Goal: Task Accomplishment & Management: Manage account settings

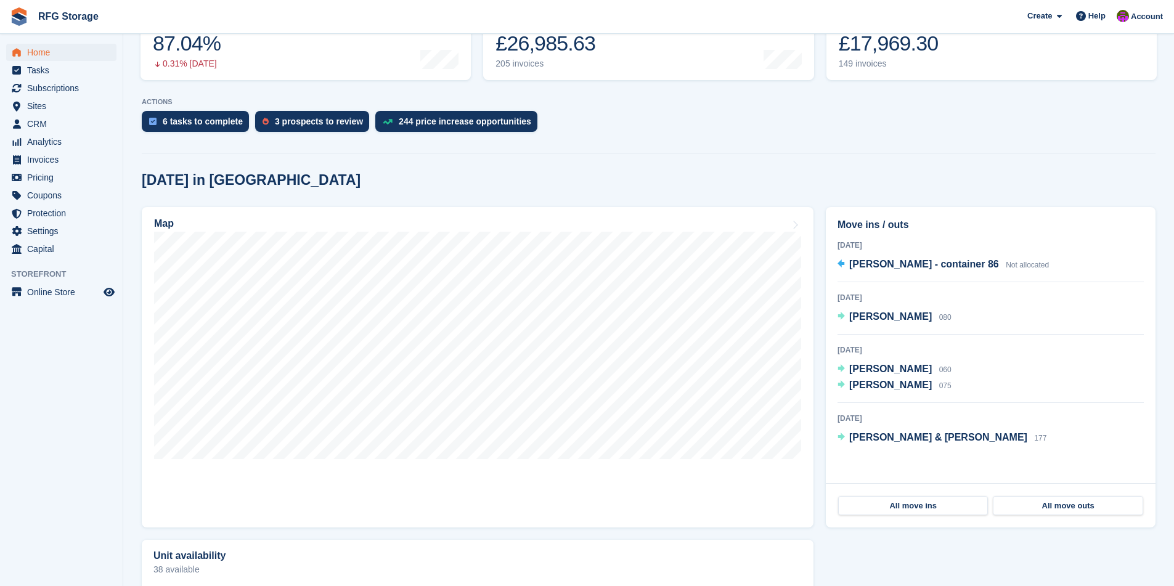
scroll to position [315, 0]
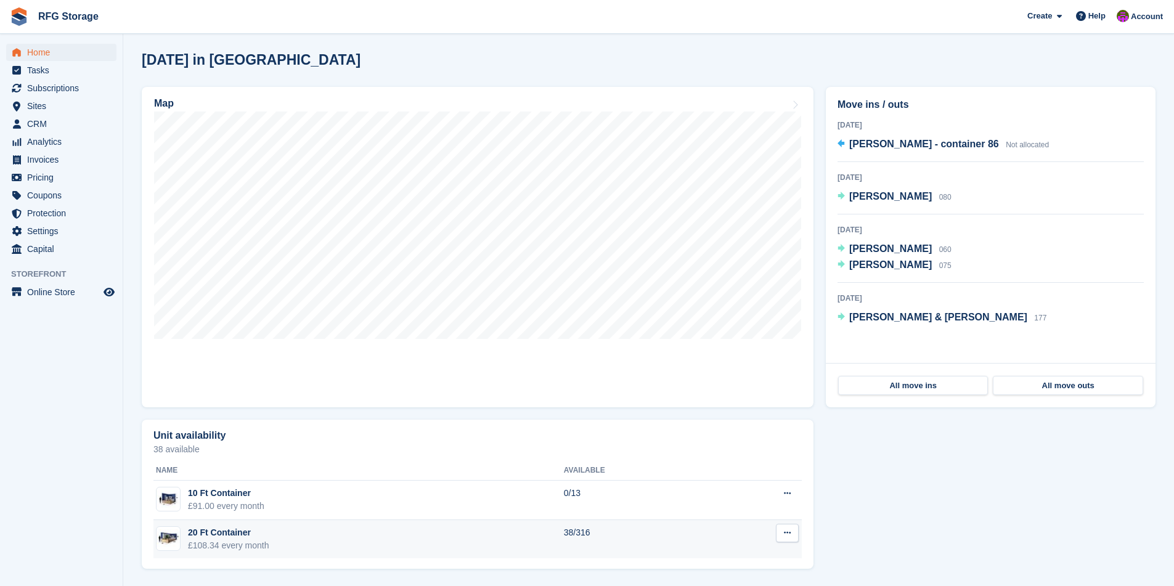
click at [232, 530] on div "20 Ft Container" at bounding box center [228, 532] width 81 height 13
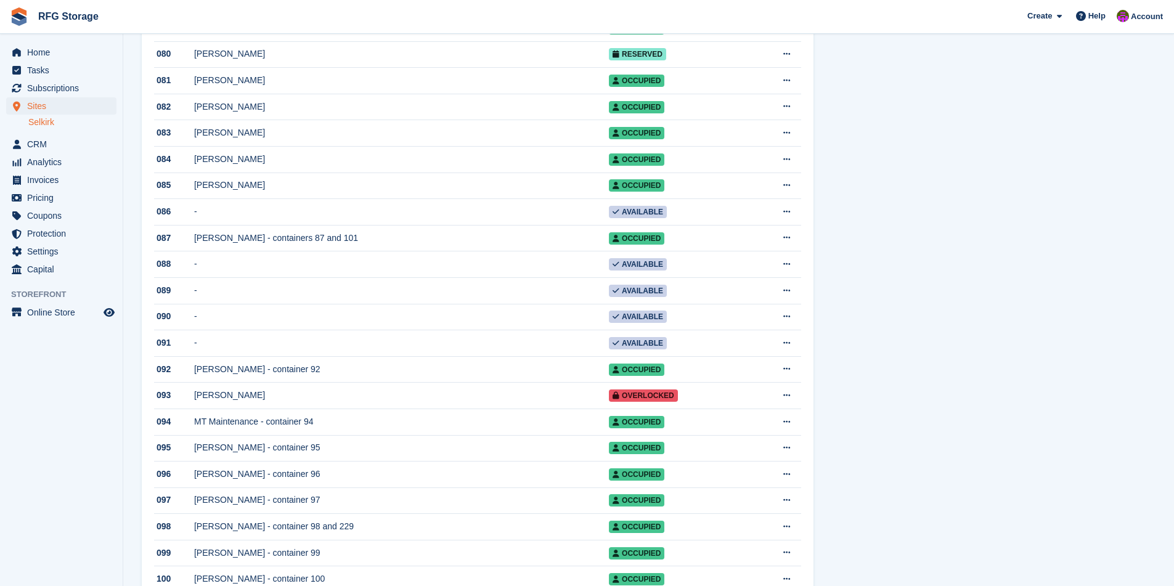
scroll to position [2284, 0]
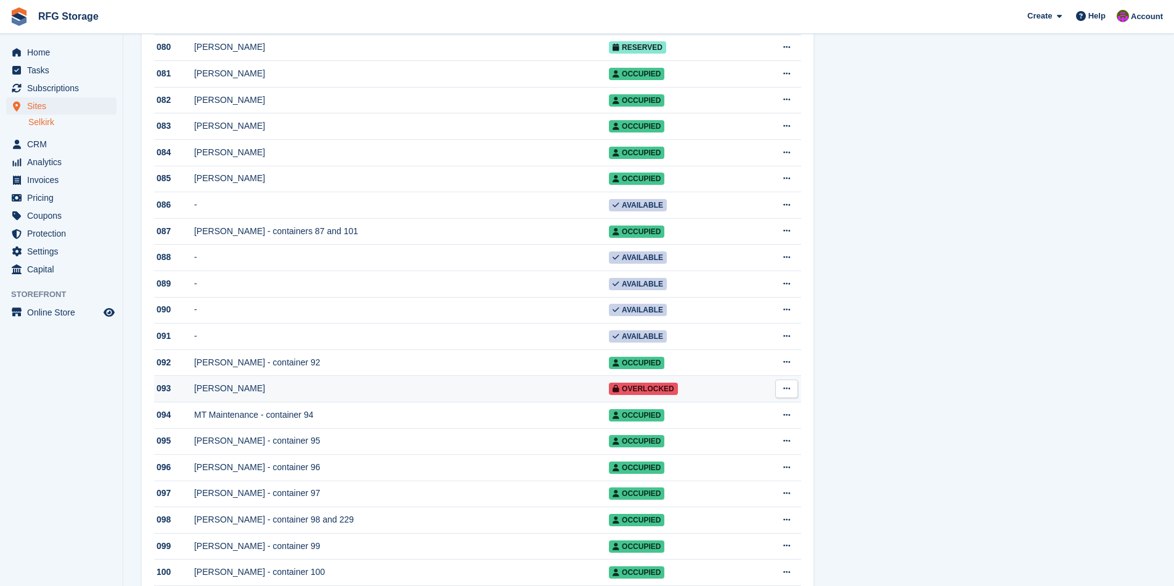
click at [255, 402] on td "David J Law" at bounding box center [401, 389] width 415 height 26
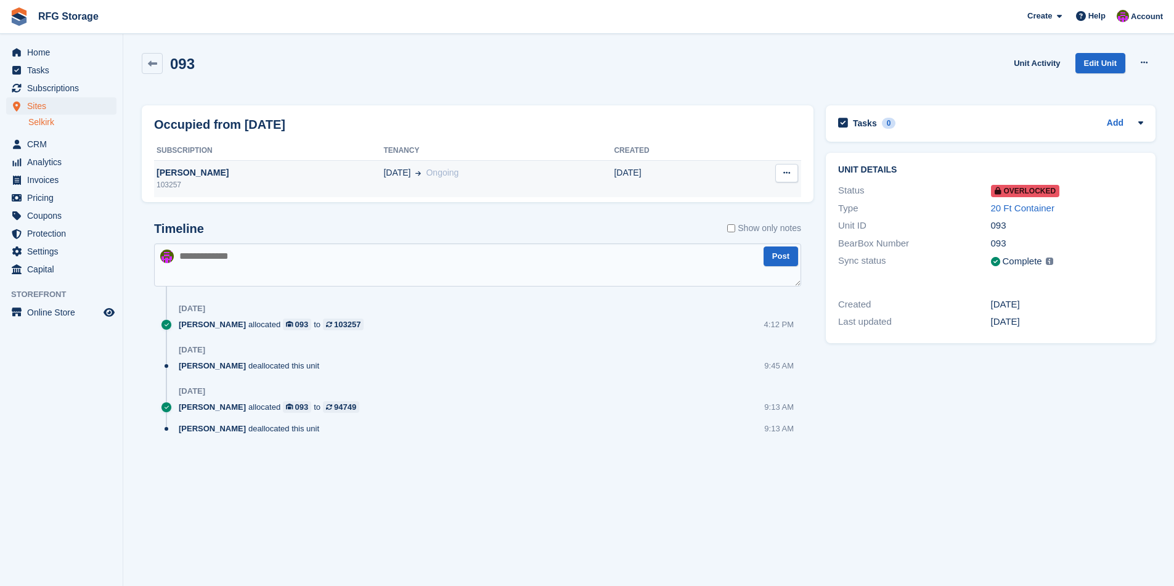
click at [250, 172] on div "[PERSON_NAME]" at bounding box center [268, 172] width 229 height 13
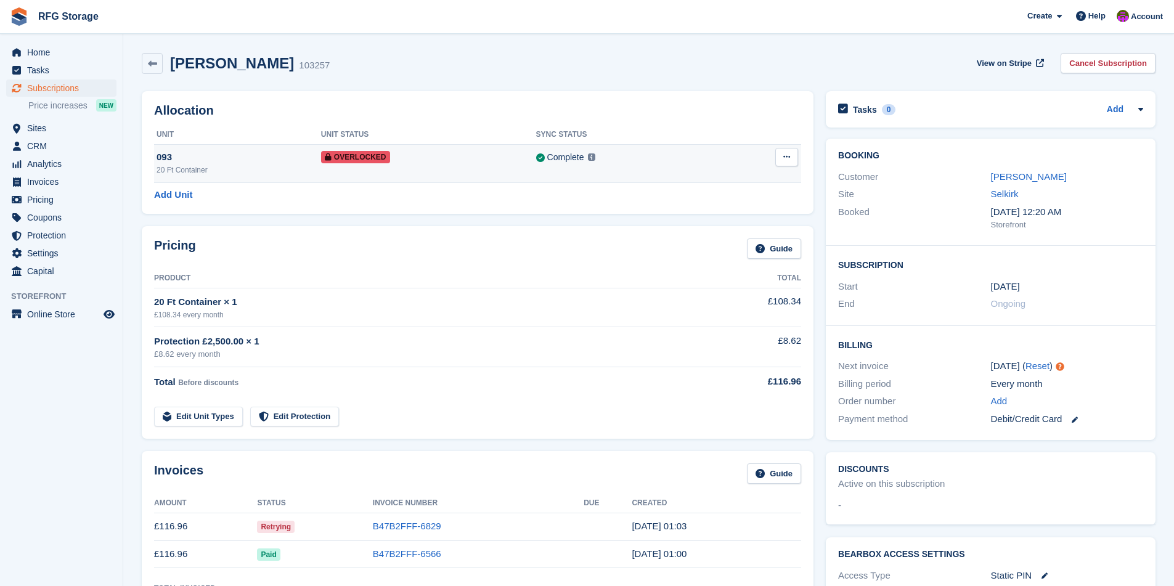
click at [450, 148] on td "Overlocked" at bounding box center [428, 163] width 215 height 38
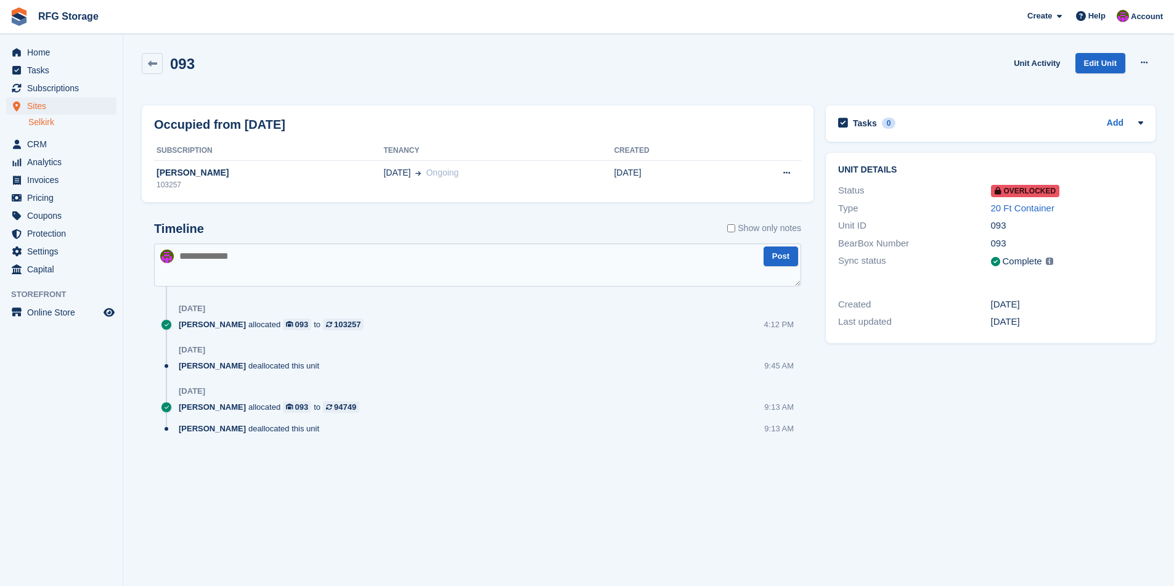
click at [450, 337] on div "Laura Lawson allocated 093 to 103257 4:12 PM" at bounding box center [490, 329] width 622 height 22
click at [315, 182] on div "103257" at bounding box center [268, 184] width 229 height 11
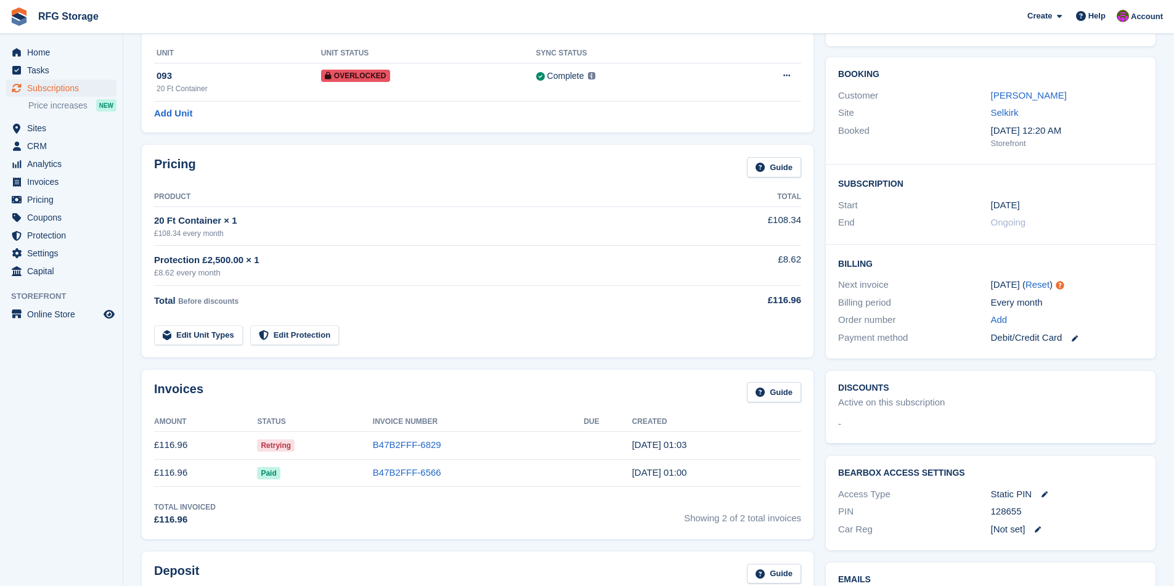
scroll to position [79, 0]
